Goal: Complete application form: Complete application form

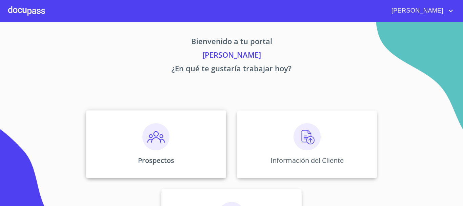
click at [155, 136] on img at bounding box center [155, 136] width 27 height 27
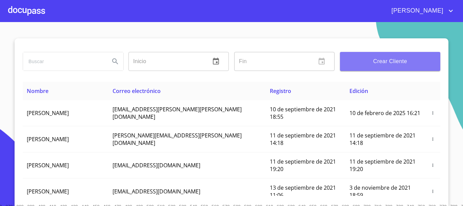
click at [379, 59] on span "Crear Cliente" at bounding box center [390, 61] width 90 height 9
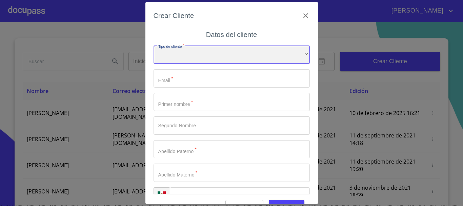
click at [265, 58] on div "​" at bounding box center [232, 54] width 156 height 18
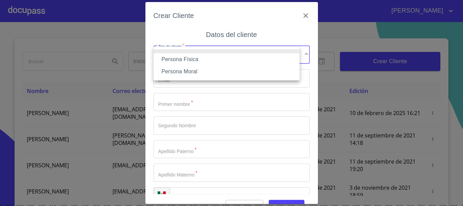
click at [235, 75] on li "Persona Moral" at bounding box center [227, 71] width 146 height 12
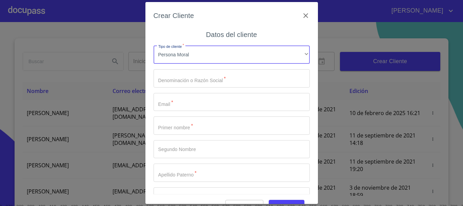
click at [207, 81] on input "Tipo de cliente   *" at bounding box center [232, 78] width 156 height 18
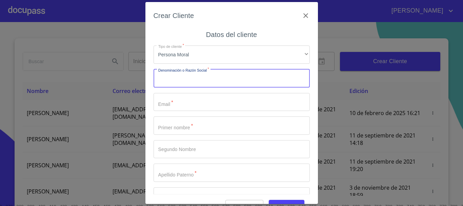
click at [166, 87] on div "Tipo de cliente   * Persona Moral ​ Denominación o Razón Social   * ​ Email   *…" at bounding box center [232, 137] width 156 height 194
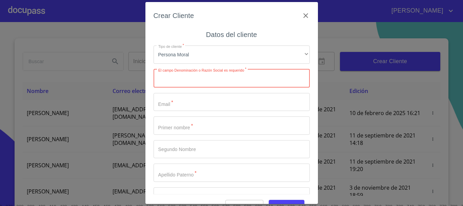
click at [195, 79] on input "Tipo de cliente   *" at bounding box center [232, 78] width 156 height 18
type input "DISTRIBUCION Y POTENCIA"
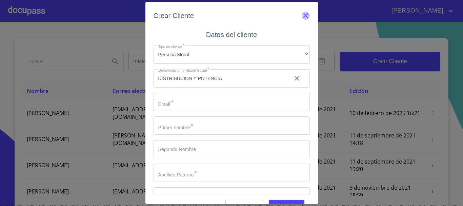
click at [302, 16] on icon "button" at bounding box center [306, 16] width 8 height 8
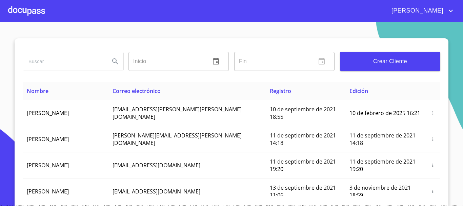
click at [28, 13] on div at bounding box center [26, 11] width 37 height 22
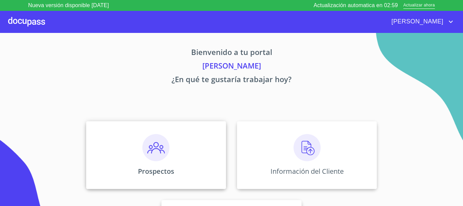
click at [160, 149] on img at bounding box center [155, 147] width 27 height 27
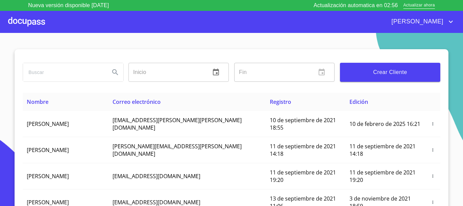
click at [42, 76] on input "search" at bounding box center [63, 72] width 81 height 18
type input "DISTRIBUCION Y POTENCIA LC"
click at [111, 75] on icon "Search" at bounding box center [115, 72] width 8 height 8
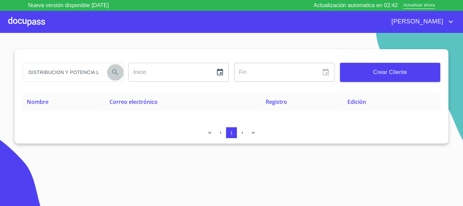
click at [114, 76] on button "Search" at bounding box center [115, 72] width 16 height 16
click at [373, 71] on span "Crear Cliente" at bounding box center [390, 71] width 90 height 9
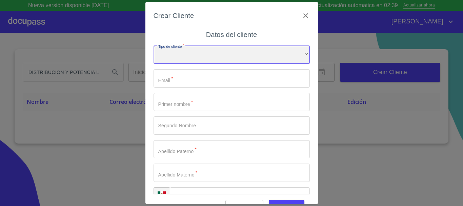
click at [206, 56] on div "​" at bounding box center [232, 54] width 156 height 18
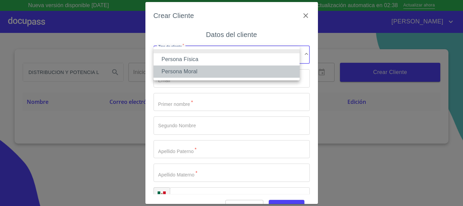
click at [187, 71] on li "Persona Moral" at bounding box center [227, 71] width 146 height 12
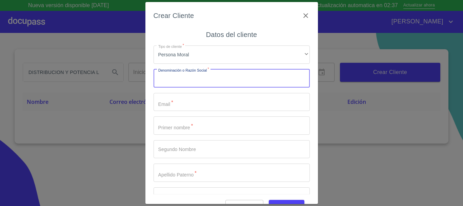
drag, startPoint x: 180, startPoint y: 80, endPoint x: 186, endPoint y: 77, distance: 6.8
click at [182, 80] on input "Tipo de cliente   *" at bounding box center [232, 78] width 156 height 18
type input "DISTRIBUCION Y POTENCIA L.C"
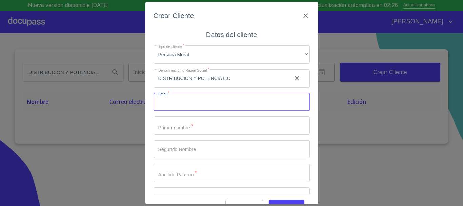
click at [169, 108] on input "Tipo de cliente   *" at bounding box center [232, 102] width 156 height 18
type input "[EMAIL_ADDRESS][DOMAIN_NAME]"
click at [174, 125] on input "Tipo de cliente   *" at bounding box center [232, 125] width 156 height 18
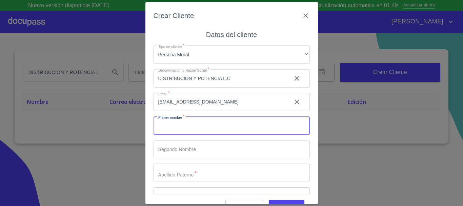
type input "k"
type input "j"
type input "[PERSON_NAME]"
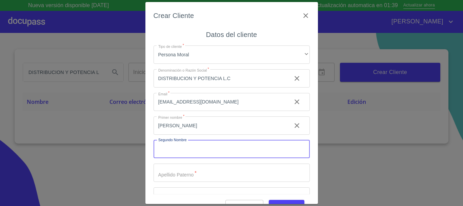
click at [183, 145] on input "Tipo de cliente   *" at bounding box center [232, 149] width 156 height 18
type input "DE [DEMOGRAPHIC_DATA]"
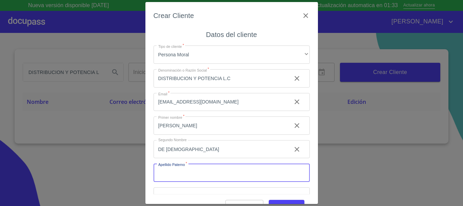
click at [188, 174] on input "Tipo de cliente   *" at bounding box center [232, 172] width 156 height 18
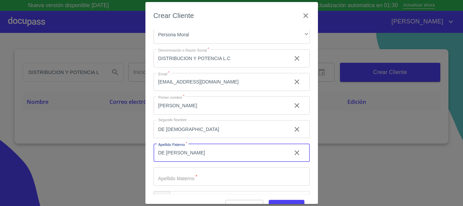
scroll to position [40, 0]
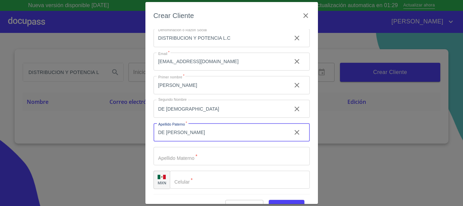
type input "DE [PERSON_NAME]"
click at [179, 157] on input "Tipo de cliente   *" at bounding box center [232, 156] width 156 height 18
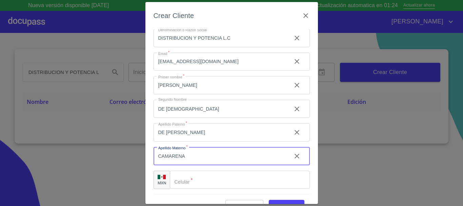
type input "CAMARENA"
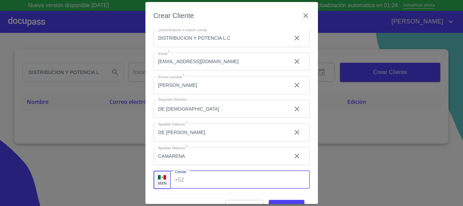
click at [183, 182] on div "+52 ​" at bounding box center [240, 180] width 140 height 18
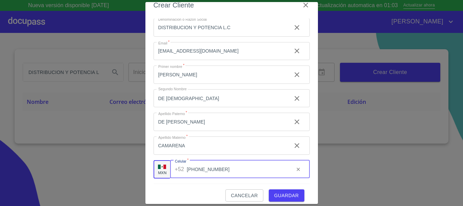
scroll to position [16, 0]
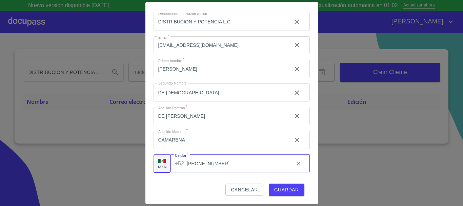
type input "[PHONE_NUMBER]"
click at [283, 193] on span "Guardar" at bounding box center [286, 189] width 25 height 8
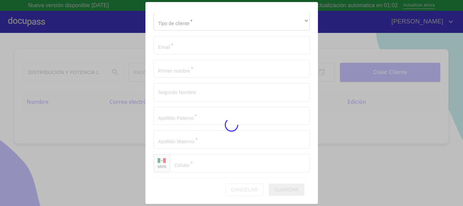
scroll to position [17, 0]
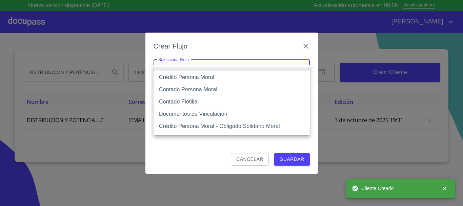
click at [221, 71] on body "Nueva versión disponible 4.02.09 Actualización automatica en 00:58 Actualizar a…" at bounding box center [231, 103] width 463 height 206
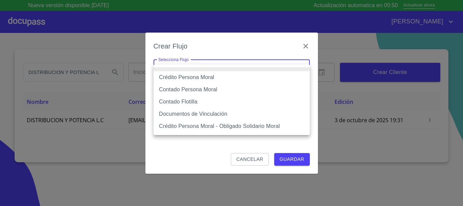
click at [217, 78] on li "Crédito Persona Moral" at bounding box center [232, 77] width 156 height 12
type input "614ae8207e49d67341f8d0cd"
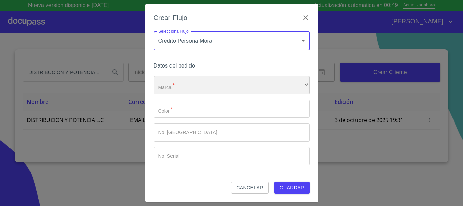
click at [203, 86] on div "​" at bounding box center [232, 85] width 156 height 18
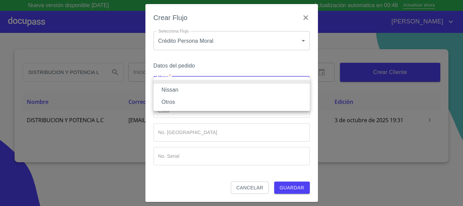
click at [190, 91] on li "Nissan" at bounding box center [232, 90] width 156 height 12
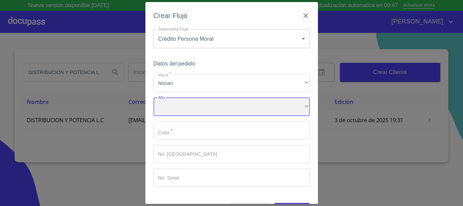
click at [184, 108] on div "​" at bounding box center [232, 107] width 156 height 18
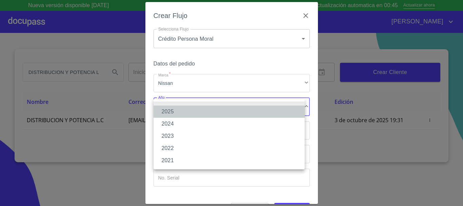
drag, startPoint x: 177, startPoint y: 112, endPoint x: 177, endPoint y: 115, distance: 3.7
click at [177, 115] on li "2025" at bounding box center [229, 111] width 151 height 12
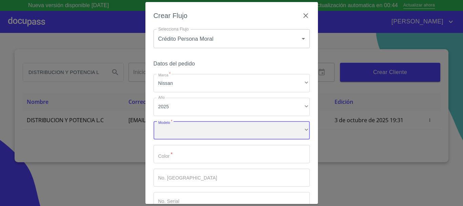
click at [176, 129] on div "​" at bounding box center [232, 130] width 156 height 18
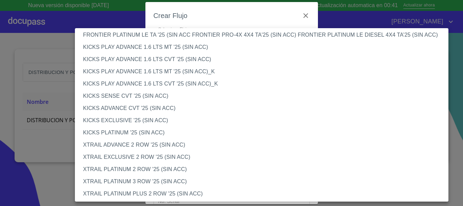
scroll to position [569, 0]
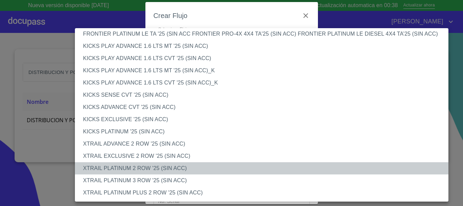
click at [186, 168] on li "XTRAIL PLATINUM 2 ROW '25 (SIN ACC)" at bounding box center [264, 168] width 379 height 12
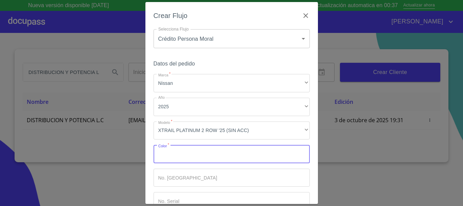
click at [190, 158] on input "Marca   *" at bounding box center [232, 154] width 156 height 18
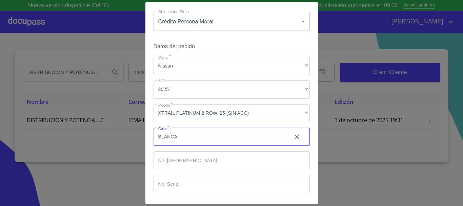
scroll to position [43, 0]
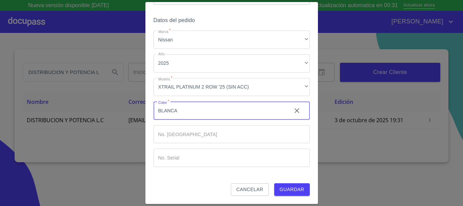
type input "BLANCA"
click at [283, 191] on span "Guardar" at bounding box center [292, 189] width 25 height 8
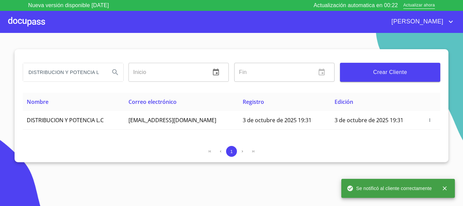
click at [19, 18] on div at bounding box center [26, 22] width 37 height 22
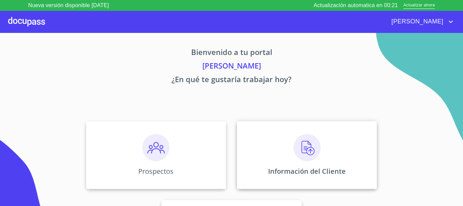
click at [308, 154] on img at bounding box center [307, 147] width 27 height 27
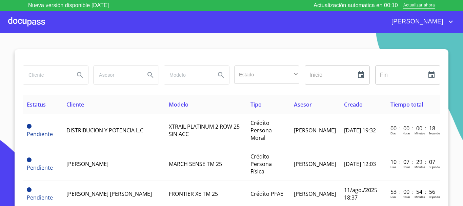
click at [62, 78] on input "search" at bounding box center [46, 75] width 46 height 18
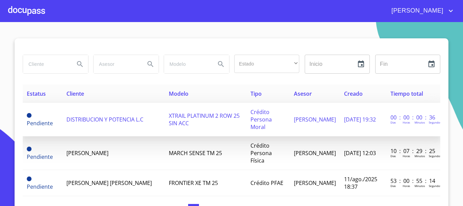
click at [73, 119] on span "DISTRIBUCION Y POTENCIA L.C" at bounding box center [104, 119] width 77 height 7
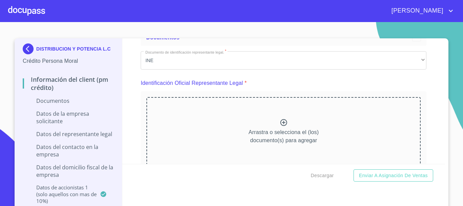
scroll to position [34, 0]
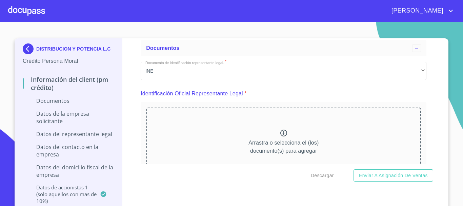
click at [280, 131] on icon at bounding box center [284, 133] width 8 height 8
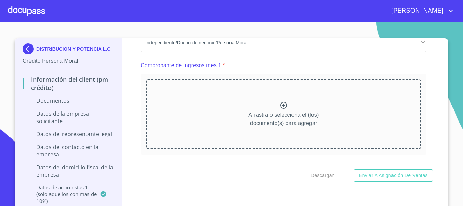
scroll to position [305, 0]
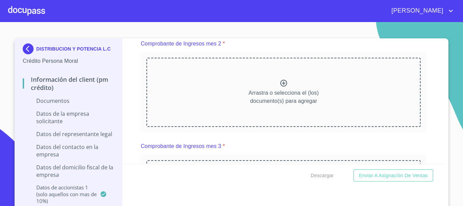
scroll to position [576, 0]
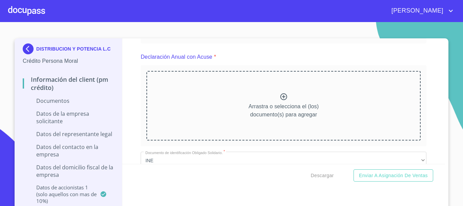
scroll to position [848, 0]
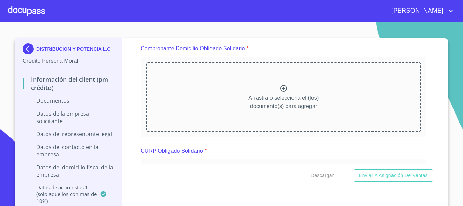
scroll to position [1114, 0]
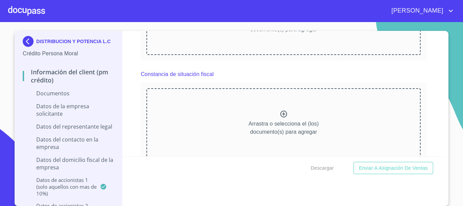
scroll to position [1385, 0]
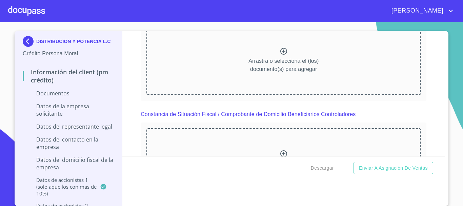
scroll to position [1657, 0]
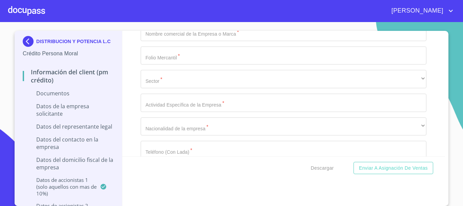
scroll to position [1894, 0]
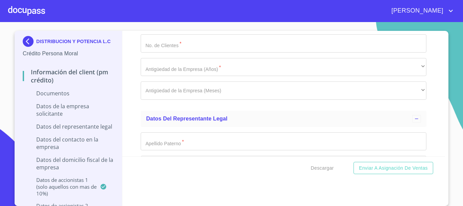
scroll to position [2165, 0]
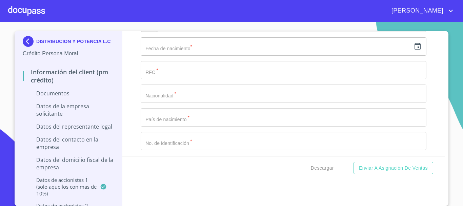
scroll to position [2436, 0]
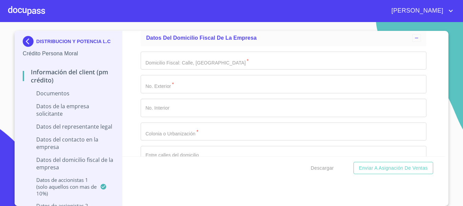
scroll to position [2708, 0]
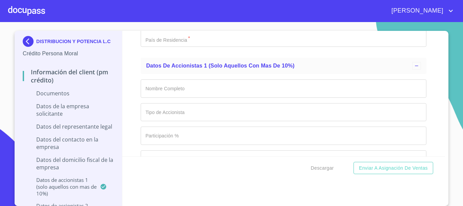
scroll to position [2979, 0]
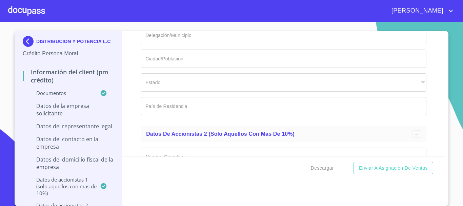
scroll to position [3216, 0]
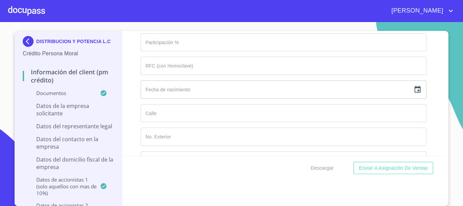
scroll to position [3487, 0]
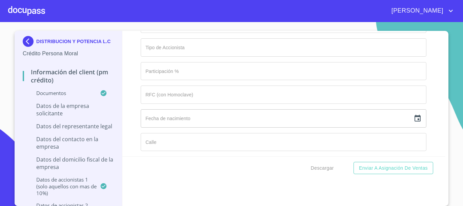
scroll to position [3792, 0]
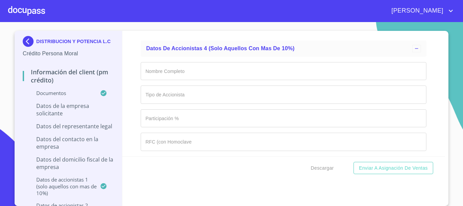
scroll to position [4114, 0]
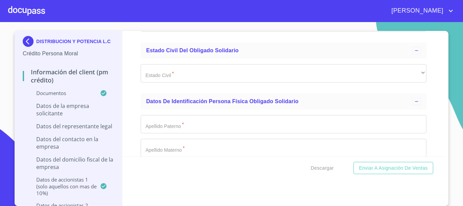
scroll to position [4487, 0]
type input "DE [PERSON_NAME]"
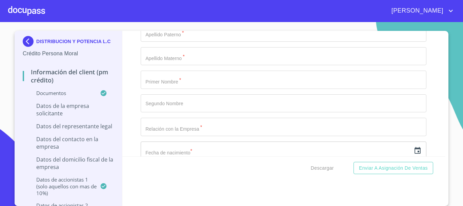
scroll to position [4588, 0]
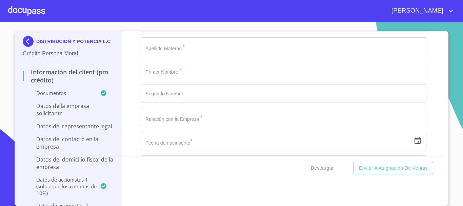
type input "CAMARENA"
type input "[PERSON_NAME]"
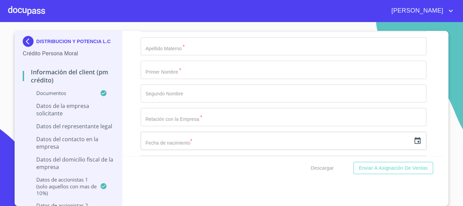
type input "DE [DEMOGRAPHIC_DATA]"
type input "REPRESENTANTE LEGAL"
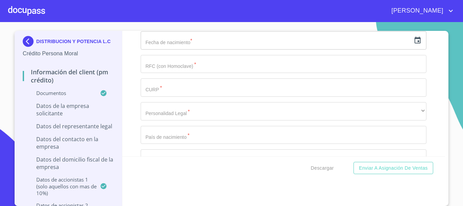
scroll to position [4690, 0]
type input "[PHONE_NUMBER]"
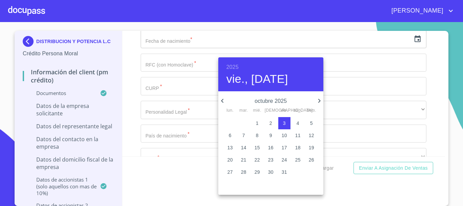
click at [236, 68] on h6 "2025" at bounding box center [232, 66] width 12 height 9
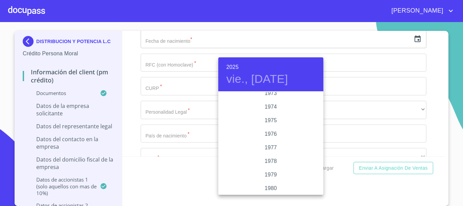
scroll to position [671, 0]
click at [264, 143] on div "1978" at bounding box center [270, 146] width 105 height 14
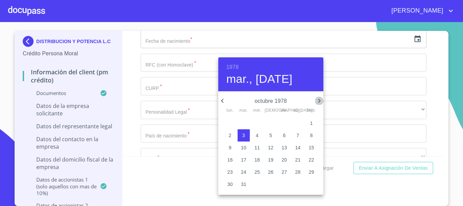
click at [319, 100] on icon "button" at bounding box center [319, 101] width 2 height 4
click at [223, 100] on icon "button" at bounding box center [222, 101] width 8 height 8
click at [269, 135] on span "5" at bounding box center [271, 135] width 12 height 7
type input "5 de oct. de 1978"
click at [361, 109] on div at bounding box center [231, 103] width 463 height 206
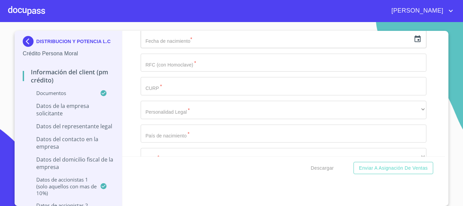
type input "LECJ781005ABA"
type input "E"
type input "MEXICANO"
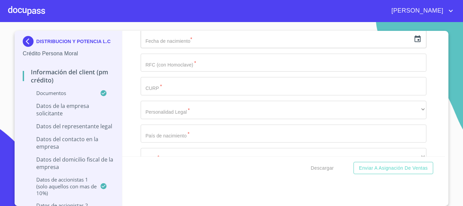
type input "[GEOGRAPHIC_DATA]"
type input "1931158123"
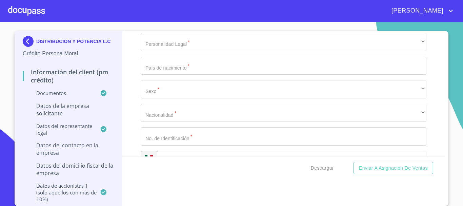
type input "[PERSON_NAME] DE [PERSON_NAME]"
type input "C"
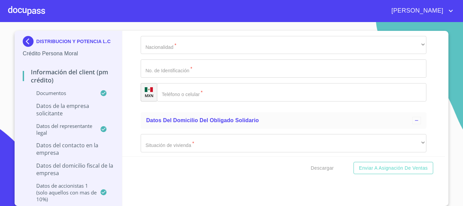
type input "DE [PERSON_NAME]"
type input "CAMARENA"
type input "J"
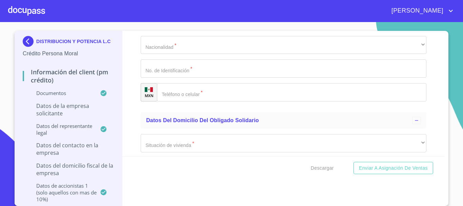
type input "DE [PERSON_NAME]"
type input "D"
type input "CAMARENA"
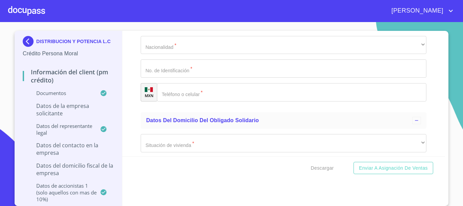
type input "C"
type input "[PERSON_NAME]"
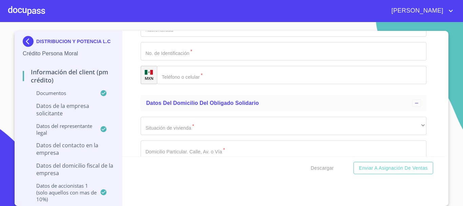
scroll to position [4860, 0]
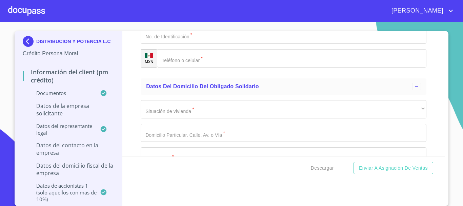
type input "DE [DEMOGRAPHIC_DATA]"
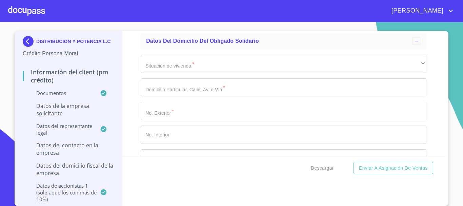
scroll to position [4961, 0]
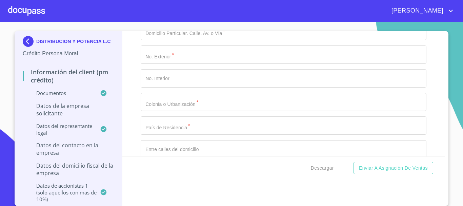
type input "REPRESENTANTE LEGAL"
type input "ABASOLO"
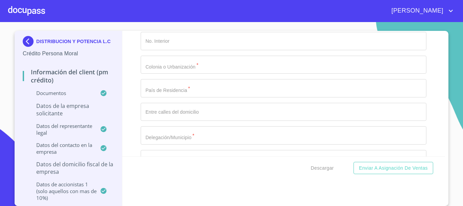
scroll to position [5063, 0]
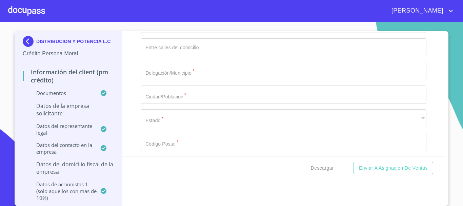
type input "10"
type input "SANTA [PERSON_NAME] TEPETILTLAN"
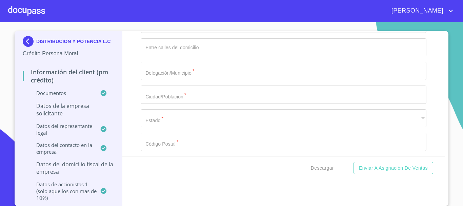
type input "[PERSON_NAME] [PERSON_NAME]"
type input "ZAPOPAN"
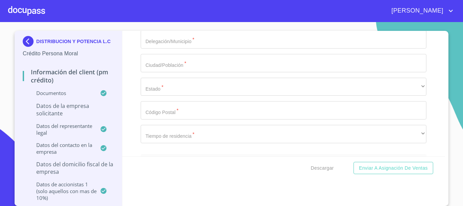
scroll to position [5131, 0]
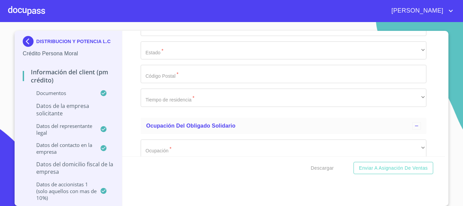
type input "ZAPOPAN"
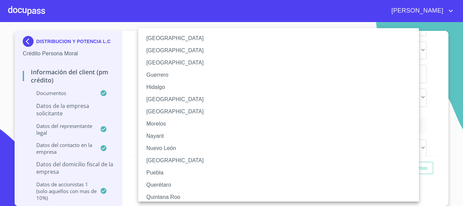
scroll to position [102, 0]
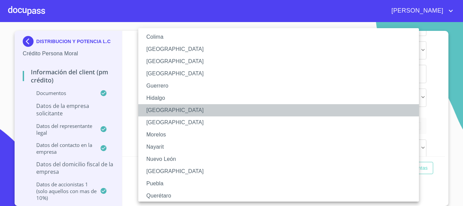
click at [162, 112] on li "[GEOGRAPHIC_DATA]" at bounding box center [281, 110] width 286 height 12
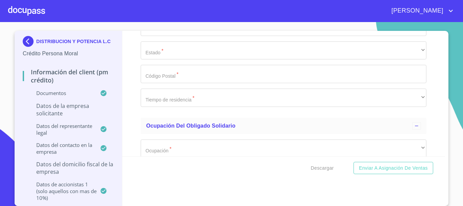
type input "45230"
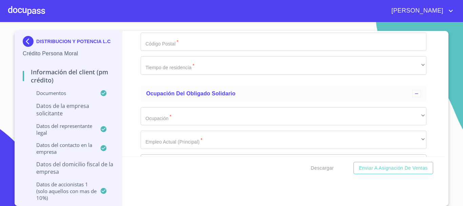
scroll to position [5199, 0]
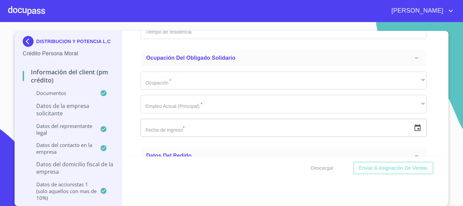
type input "[GEOGRAPHIC_DATA]"
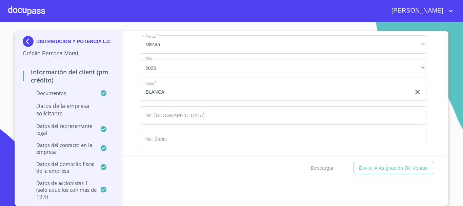
scroll to position [6657, 0]
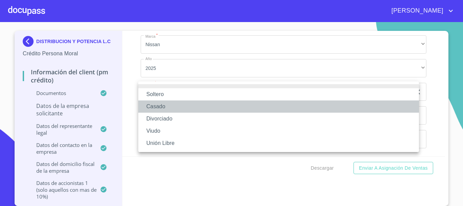
click at [166, 107] on li "Casado" at bounding box center [278, 106] width 281 height 12
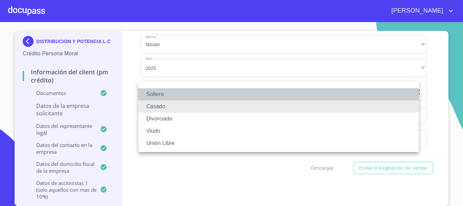
click at [172, 91] on li "Soltero" at bounding box center [278, 94] width 281 height 12
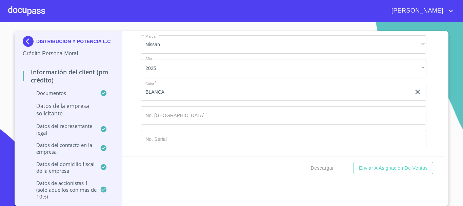
scroll to position [6690, 0]
type input "DE [PERSON_NAME]"
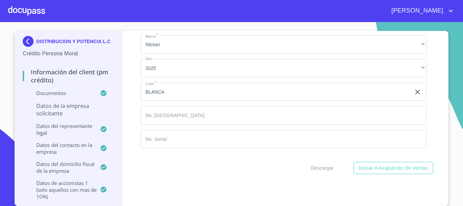
type input "CAMARENA"
type input "K"
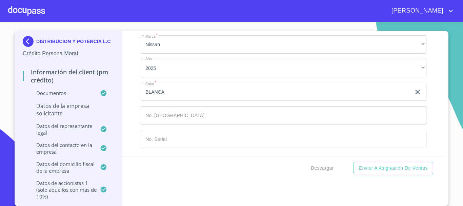
type input "[PERSON_NAME]"
type input "DE [DEMOGRAPHIC_DATA]"
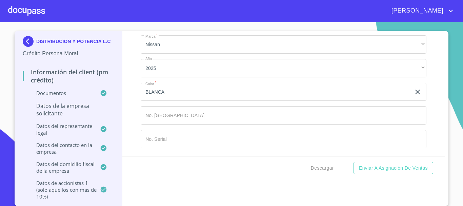
type input "ACCIONISTA"
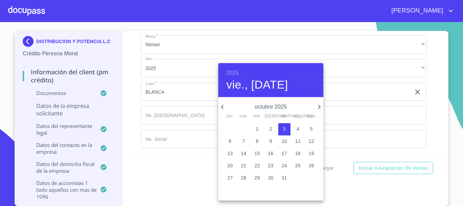
click at [236, 71] on h6 "2025" at bounding box center [232, 72] width 12 height 9
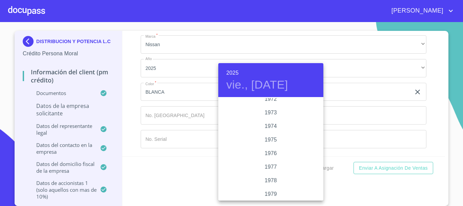
scroll to position [637, 0]
click at [272, 184] on div "1978" at bounding box center [270, 186] width 105 height 14
type input "3 de oct. de 1978"
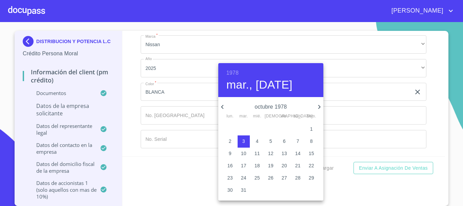
click at [176, 147] on div at bounding box center [231, 103] width 463 height 206
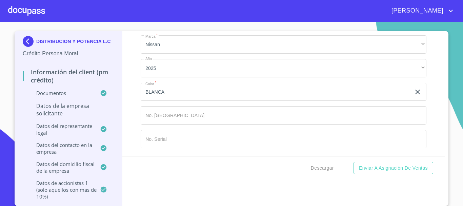
type input "A"
type input "REPRESENTANTE LEGAL"
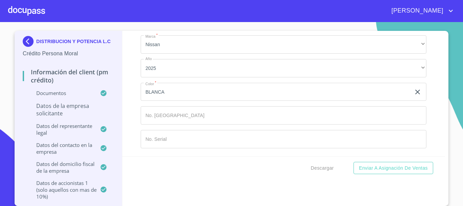
type input "1_"
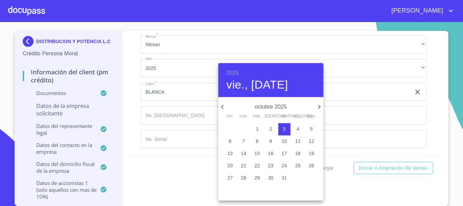
click at [236, 74] on h6 "2025" at bounding box center [232, 72] width 12 height 9
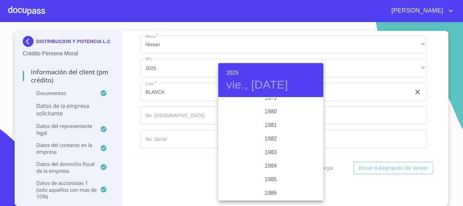
scroll to position [637, 0]
click at [273, 186] on div "1978" at bounding box center [270, 186] width 105 height 14
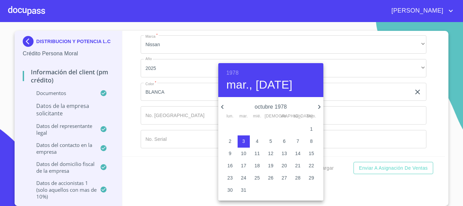
click at [271, 142] on p "5" at bounding box center [271, 141] width 3 height 7
type input "5 de oct. de 1978"
click at [364, 125] on div at bounding box center [231, 103] width 463 height 206
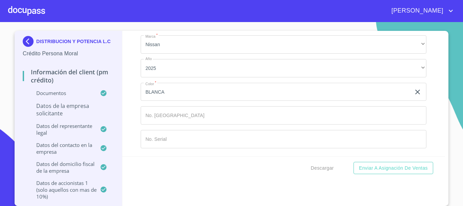
type input "LECJ781005ABA"
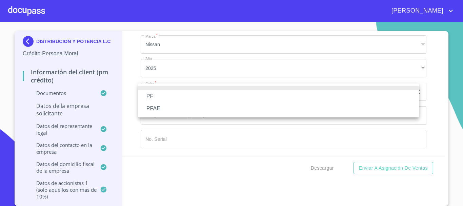
click at [170, 110] on li "PFAE" at bounding box center [278, 108] width 281 height 12
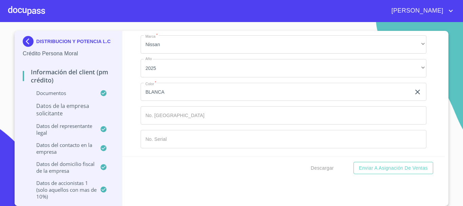
type input "[GEOGRAPHIC_DATA]"
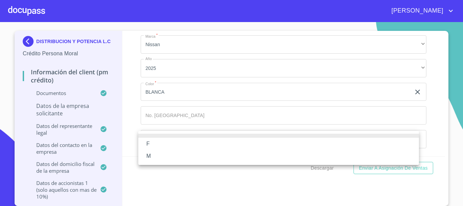
click at [158, 157] on li "M" at bounding box center [278, 156] width 281 height 12
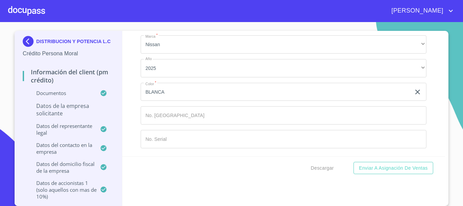
scroll to position [6962, 0]
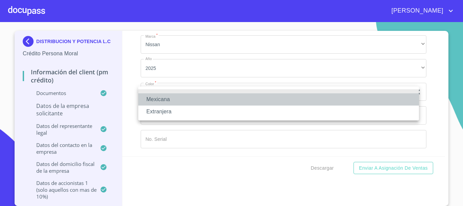
click at [174, 103] on li "Mexicana" at bounding box center [278, 99] width 281 height 12
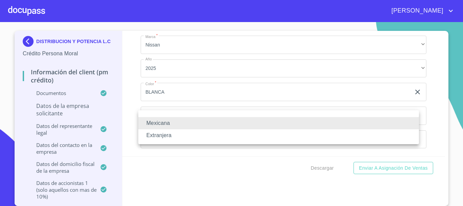
click at [251, 162] on div at bounding box center [231, 103] width 463 height 206
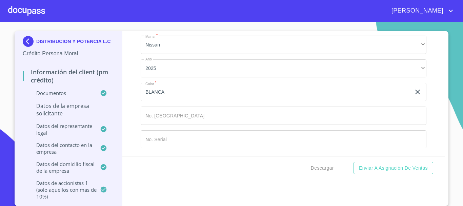
type input "L"
type input "1931158123"
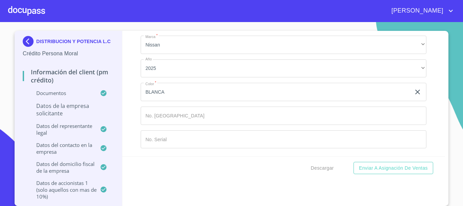
scroll to position [7063, 0]
type input "[PHONE_NUMBER]"
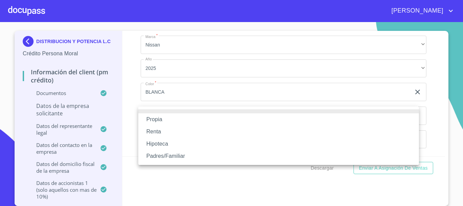
click at [205, 120] on li "Propia" at bounding box center [278, 119] width 281 height 12
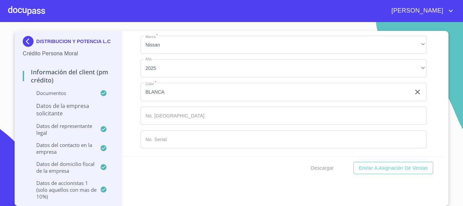
scroll to position [7131, 0]
type input "$8,000,000"
type input "CAMINO A LAS GRANJAS"
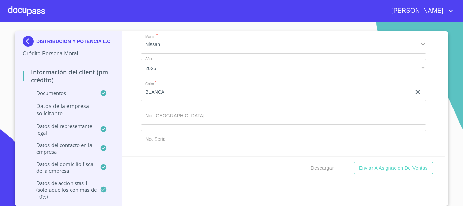
type input "3"
type input "413"
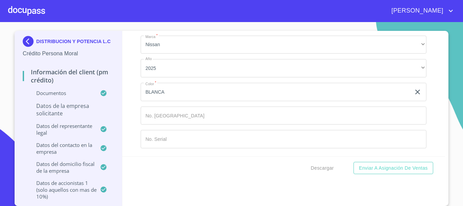
type input "CORTIJO SAN [PERSON_NAME]"
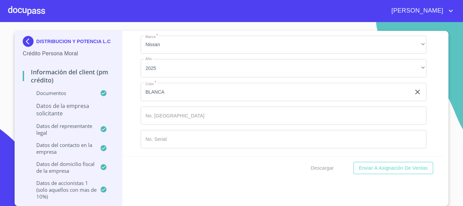
type input "[GEOGRAPHIC_DATA]"
type input "CAMINO A LA [GEOGRAPHIC_DATA]"
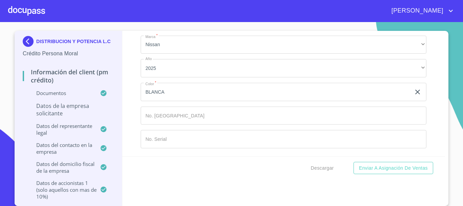
type input "TLAJOMULCO [PERSON_NAME]"
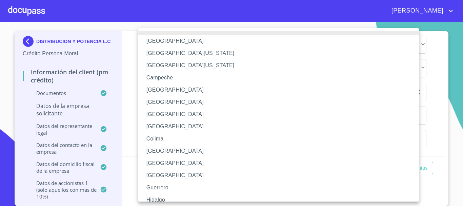
scroll to position [68, 0]
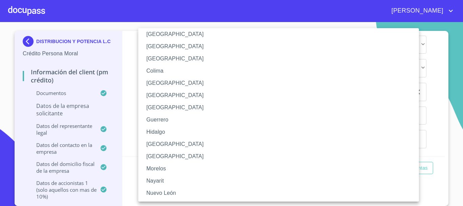
click at [146, 143] on li "[GEOGRAPHIC_DATA]" at bounding box center [281, 144] width 286 height 12
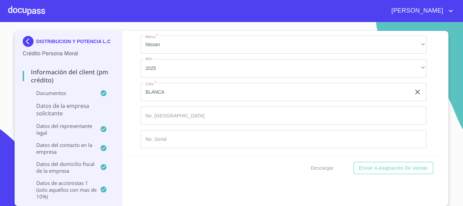
type input "45645"
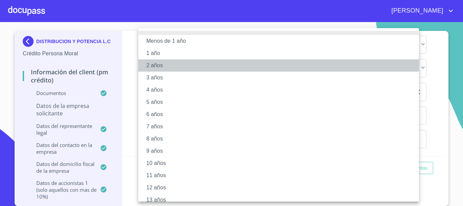
click at [160, 71] on li "2 años" at bounding box center [281, 65] width 286 height 12
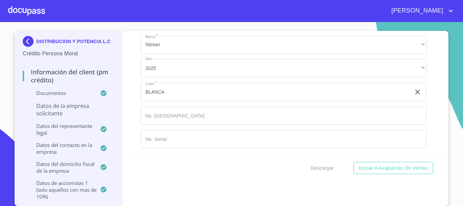
scroll to position [7436, 0]
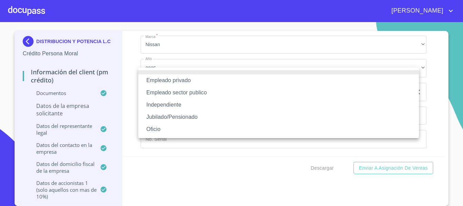
click at [205, 80] on li "Empleado privado" at bounding box center [278, 80] width 281 height 12
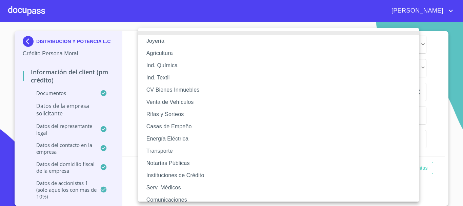
scroll to position [34, 0]
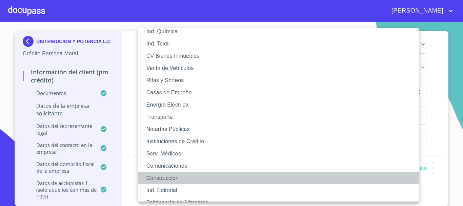
click at [198, 175] on li "Construcción" at bounding box center [281, 178] width 286 height 12
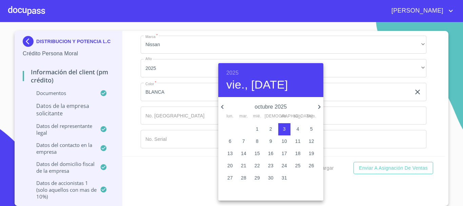
click at [233, 71] on h6 "2025" at bounding box center [232, 72] width 12 height 9
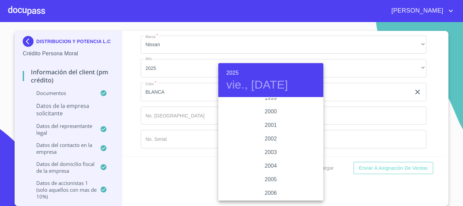
scroll to position [1044, 0]
click at [271, 159] on div "2006" at bounding box center [270, 159] width 105 height 14
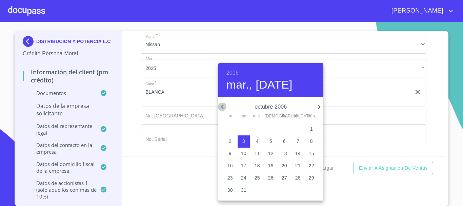
click at [224, 106] on icon "button" at bounding box center [222, 107] width 8 height 8
click at [224, 107] on icon "button" at bounding box center [222, 107] width 8 height 8
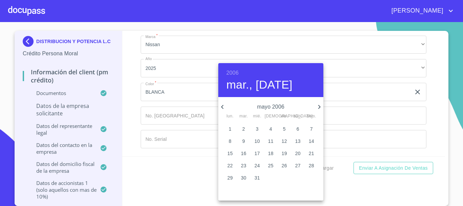
click at [224, 107] on icon "button" at bounding box center [222, 107] width 8 height 8
click at [257, 128] on p "1" at bounding box center [257, 128] width 3 height 7
type input "1 de mar. de 2006"
click at [351, 123] on div at bounding box center [231, 103] width 463 height 206
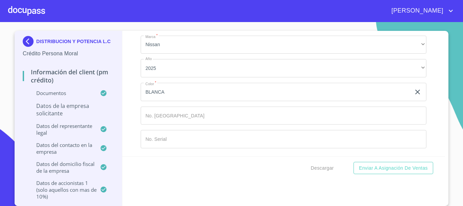
scroll to position [6819, 0]
type input "C"
drag, startPoint x: 143, startPoint y: 51, endPoint x: 170, endPoint y: 52, distance: 27.1
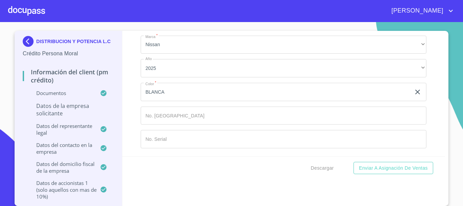
paste input "LECJ781005"
type input "LECJ781005HJCNMS07"
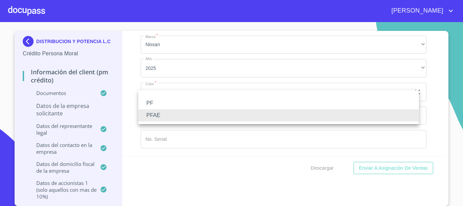
click at [436, 67] on div at bounding box center [231, 103] width 463 height 206
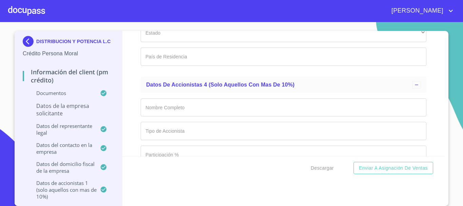
scroll to position [4129, 0]
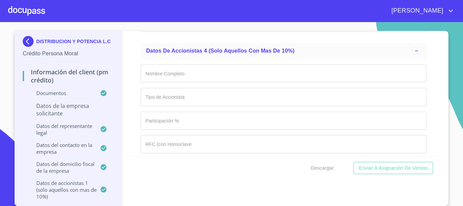
type input "DISTRIBUCION Y POTENCIA LC"
type input "3"
type input "XXXX"
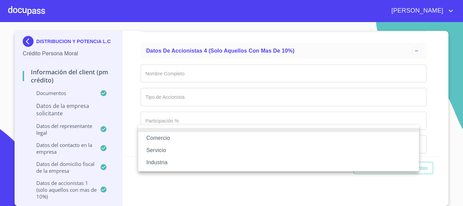
click at [154, 162] on li "Industria" at bounding box center [278, 162] width 281 height 12
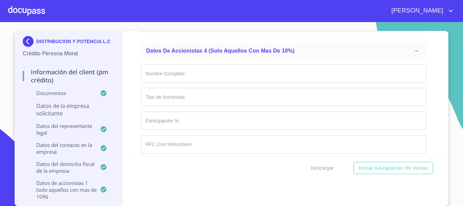
scroll to position [4163, 0]
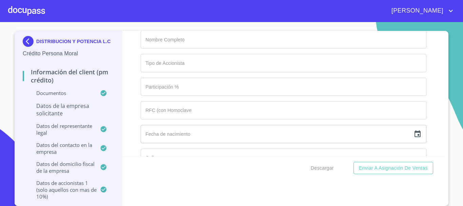
type input "CONSTRUCCION DE OBRAS"
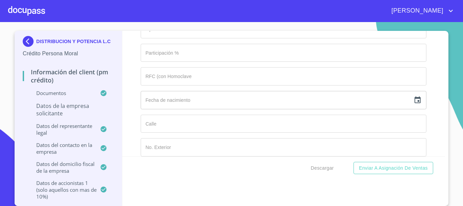
type input "DISTRIBUCION Y POTENCIA L.C."
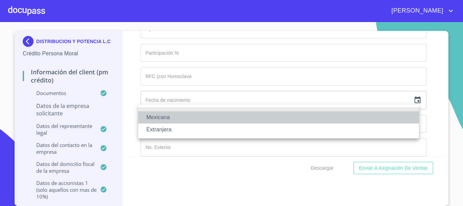
click at [175, 120] on li "Mexicana" at bounding box center [278, 117] width 281 height 12
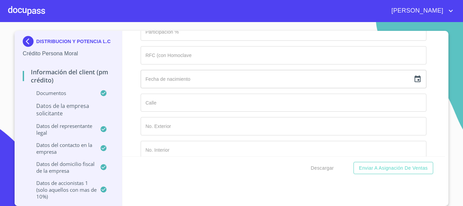
scroll to position [4299, 0]
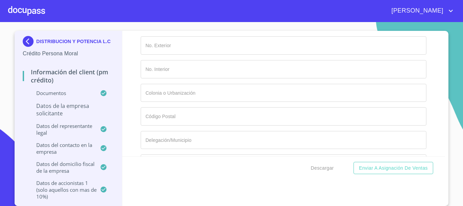
type input "3313688483"
type input "3314175241"
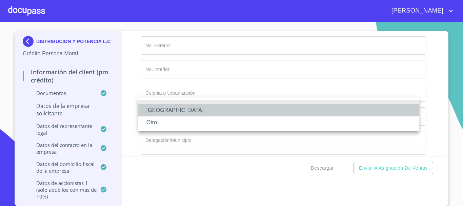
click at [175, 112] on li "[GEOGRAPHIC_DATA]" at bounding box center [278, 110] width 281 height 12
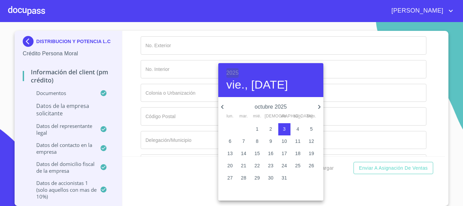
click at [234, 72] on h6 "2025" at bounding box center [232, 72] width 12 height 9
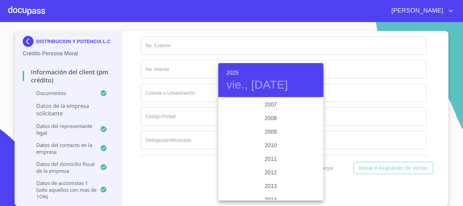
scroll to position [1078, 0]
click at [275, 128] on div "2006" at bounding box center [270, 125] width 105 height 14
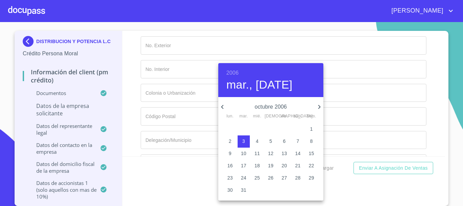
click at [227, 74] on h6 "2006" at bounding box center [232, 72] width 12 height 9
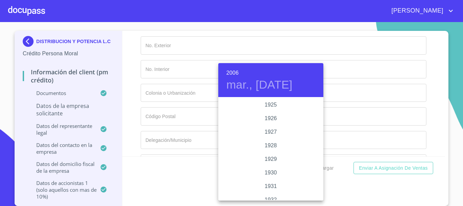
scroll to position [1058, 0]
click at [278, 163] on div "2007" at bounding box center [270, 166] width 105 height 14
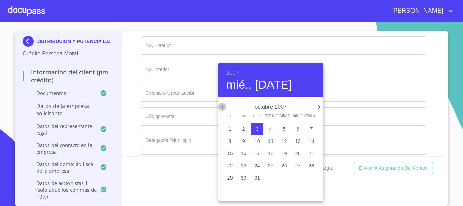
click at [222, 105] on icon "button" at bounding box center [222, 107] width 8 height 8
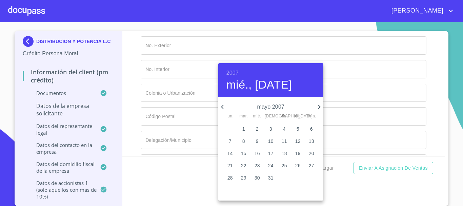
click at [222, 105] on icon "button" at bounding box center [222, 107] width 8 height 8
click at [244, 143] on p "6" at bounding box center [243, 141] width 3 height 7
type input "6 de mar. de 2007"
click at [347, 129] on div at bounding box center [231, 103] width 463 height 206
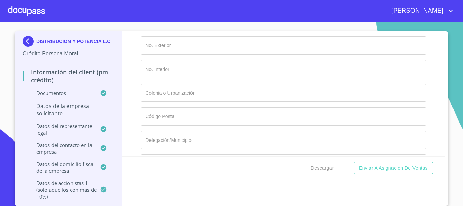
type input "DPL070306J69"
type input "6"
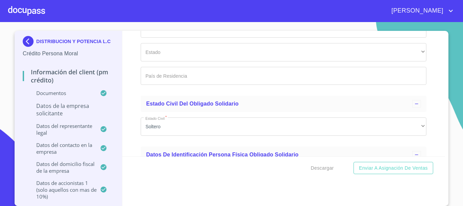
scroll to position [4435, 0]
type input "4"
type input "5"
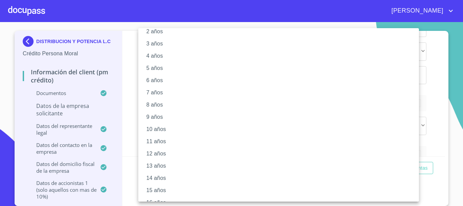
scroll to position [102, 0]
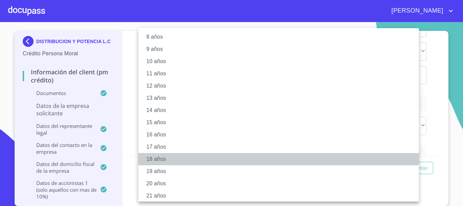
click at [156, 158] on li "18 años" at bounding box center [281, 159] width 286 height 12
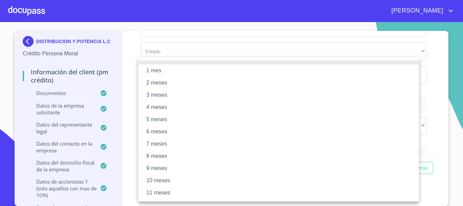
click at [434, 103] on div at bounding box center [231, 103] width 463 height 206
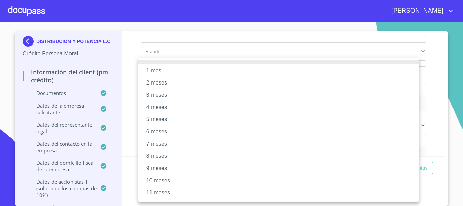
click at [435, 118] on div at bounding box center [231, 103] width 463 height 206
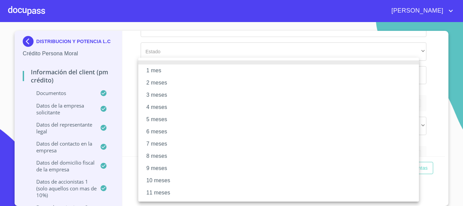
click at [430, 79] on div at bounding box center [231, 103] width 463 height 206
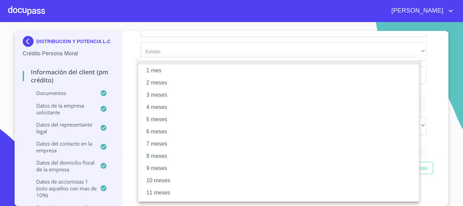
click at [168, 133] on li "6 meses" at bounding box center [278, 131] width 281 height 12
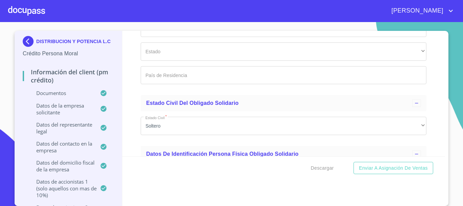
click at [433, 124] on div "Información del Client (PM crédito) Documentos Documento de identificación repr…" at bounding box center [283, 93] width 323 height 125
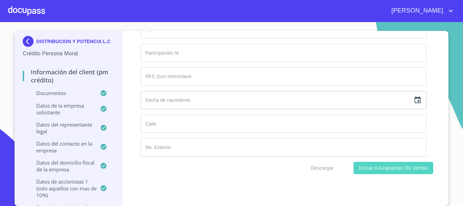
click at [404, 169] on span "Enviar a Asignación de Ventas" at bounding box center [393, 168] width 69 height 8
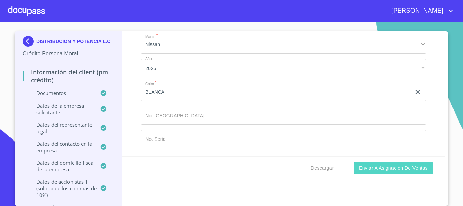
type input "[GEOGRAPHIC_DATA]"
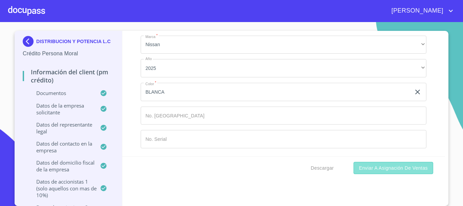
click at [364, 167] on span "Enviar a Asignación de Ventas" at bounding box center [393, 168] width 69 height 8
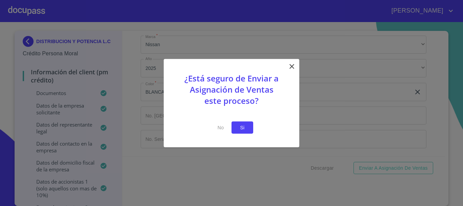
click at [244, 129] on span "Si" at bounding box center [242, 127] width 11 height 8
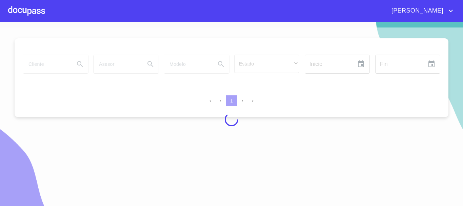
click at [38, 12] on div at bounding box center [26, 11] width 37 height 22
